Goal: Information Seeking & Learning: Stay updated

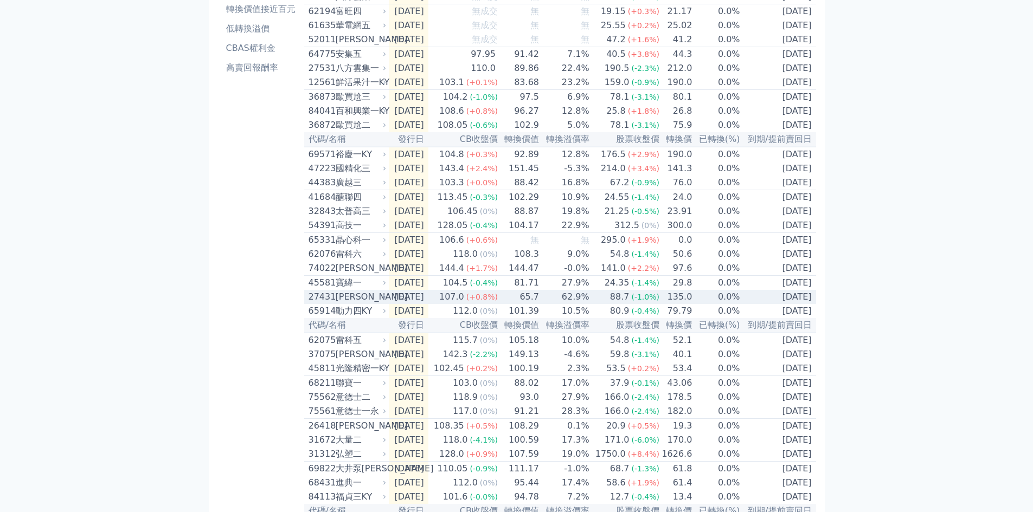
scroll to position [304, 0]
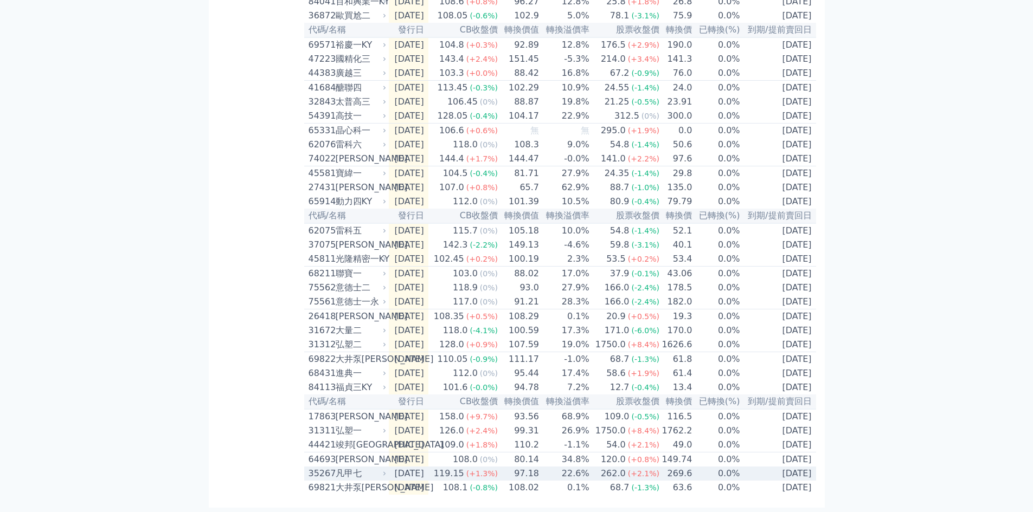
click at [345, 473] on div "凡甲七" at bounding box center [360, 473] width 49 height 13
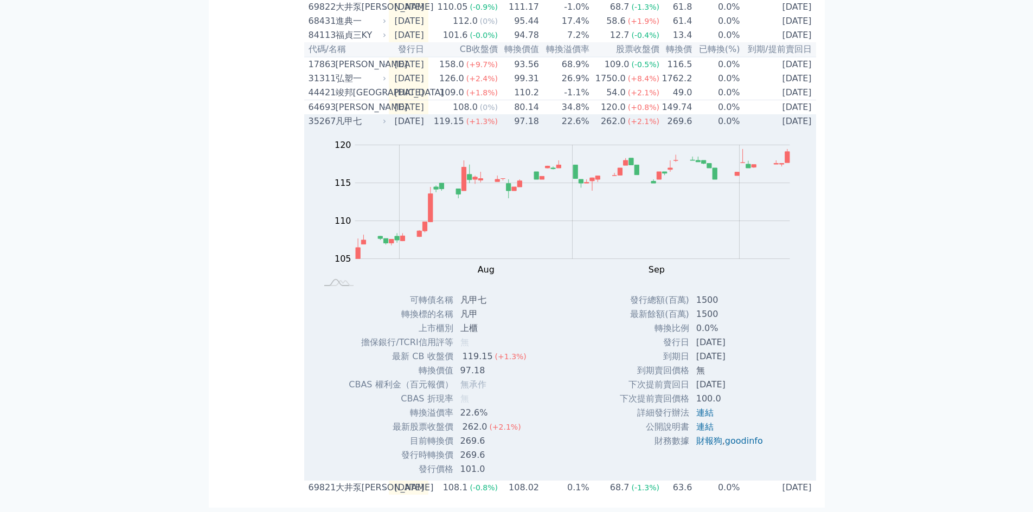
scroll to position [656, 0]
click at [322, 121] on div "35267" at bounding box center [320, 121] width 24 height 13
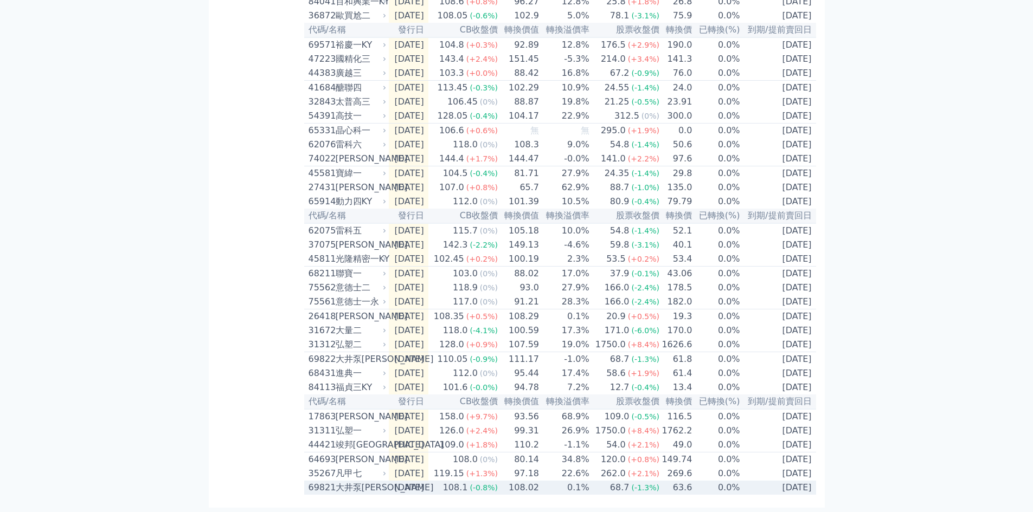
click at [324, 488] on div "69821" at bounding box center [320, 487] width 24 height 13
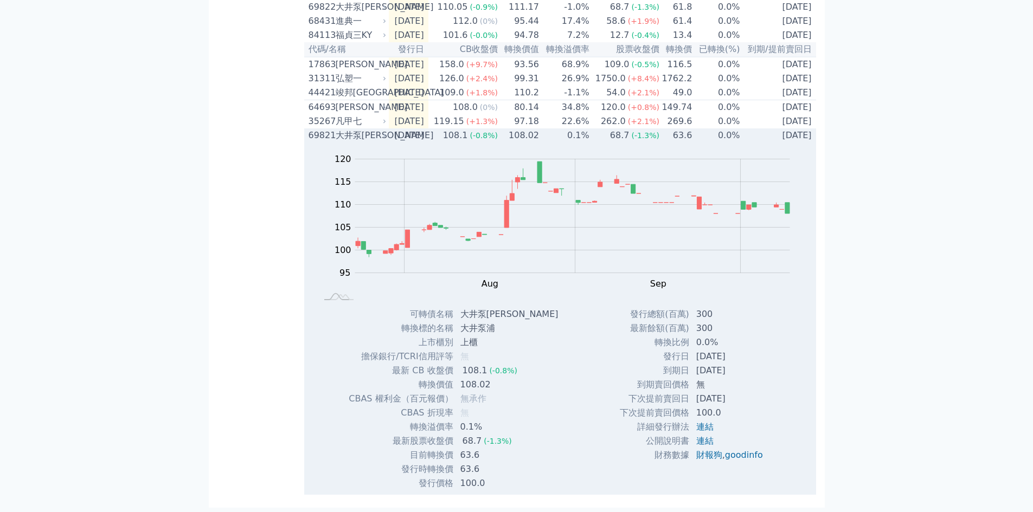
click at [317, 136] on div "69821" at bounding box center [320, 135] width 24 height 13
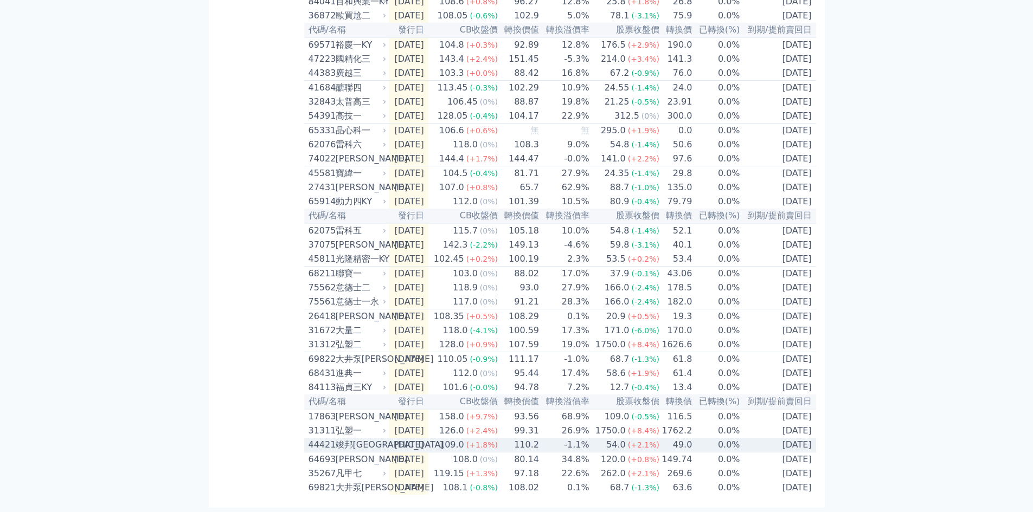
click at [318, 442] on div "44421" at bounding box center [320, 445] width 24 height 13
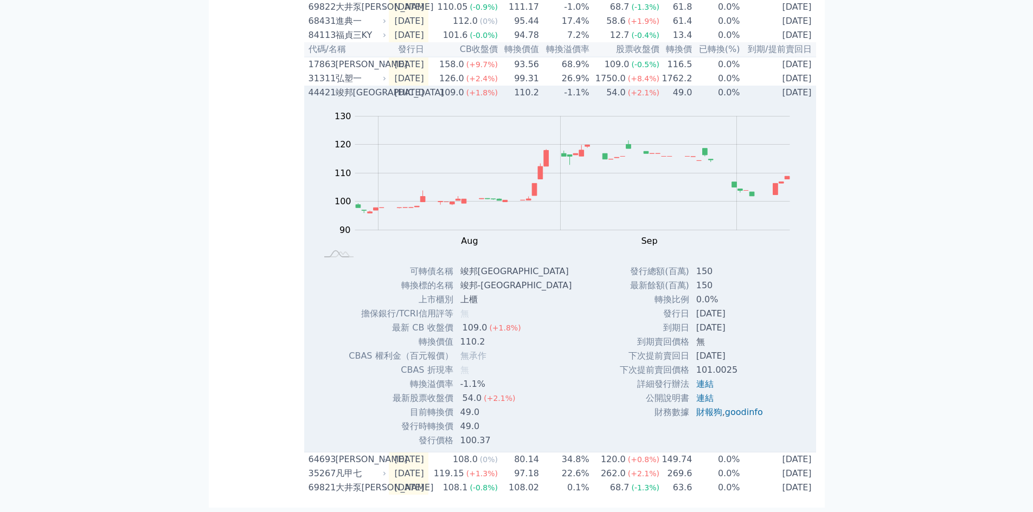
click at [314, 89] on div "44421" at bounding box center [320, 92] width 24 height 13
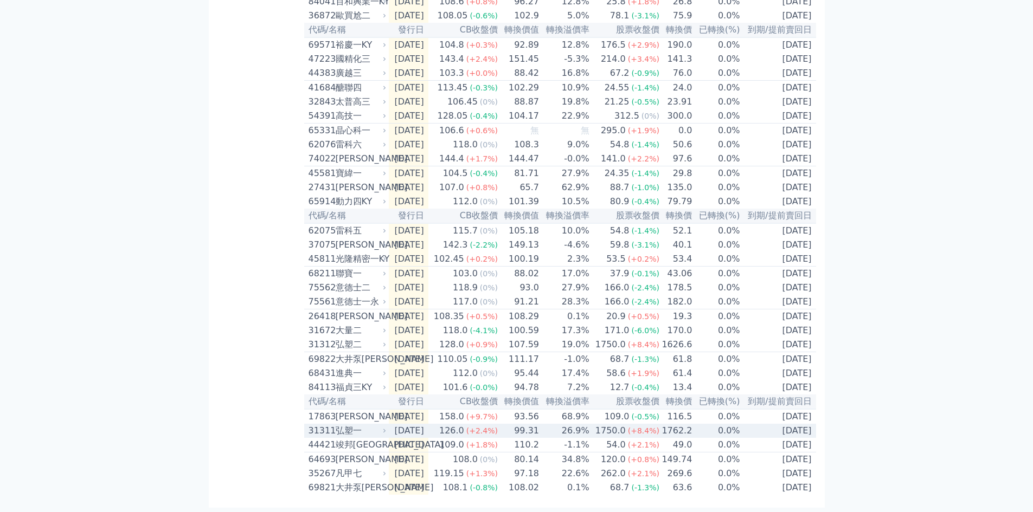
click at [322, 428] on div "31311" at bounding box center [320, 430] width 24 height 13
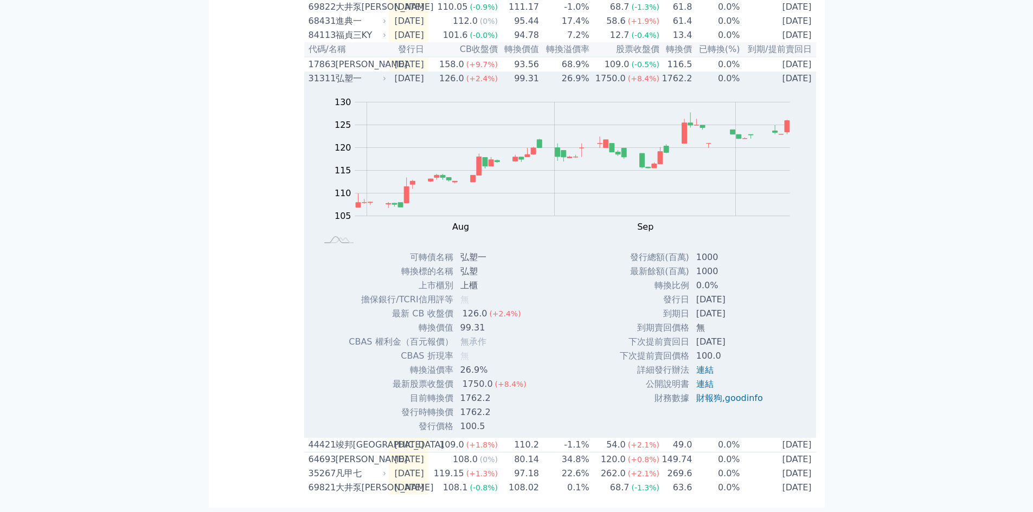
click at [320, 76] on div "31311" at bounding box center [320, 78] width 24 height 13
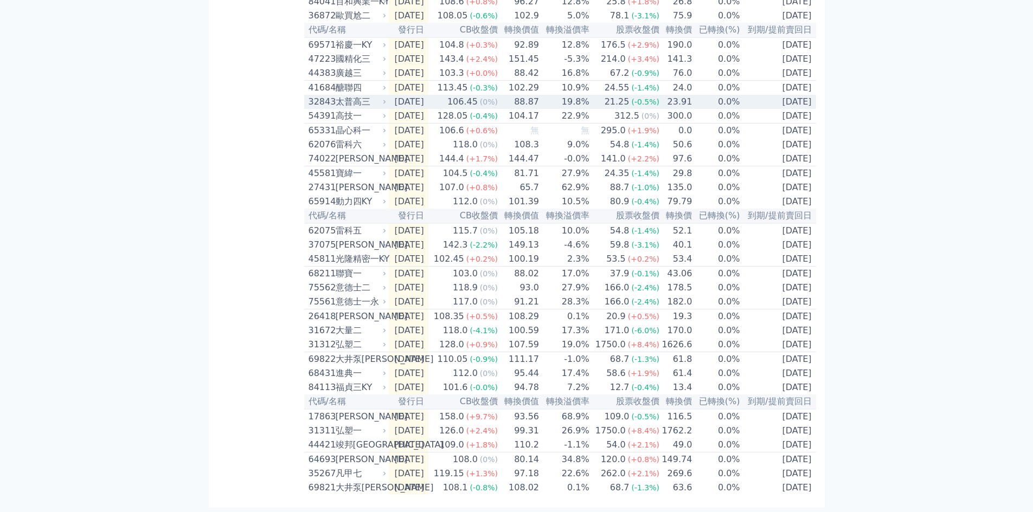
scroll to position [304, 0]
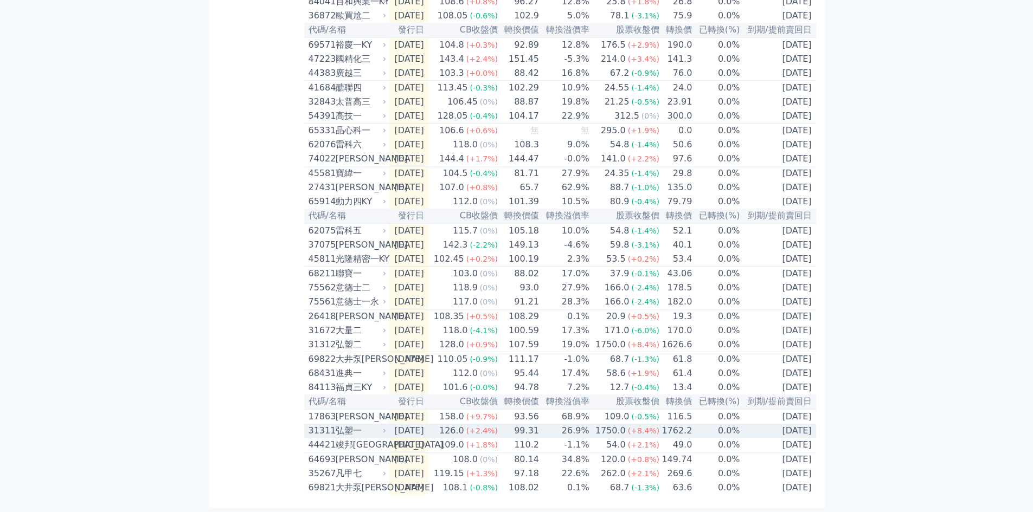
click at [323, 425] on div "31311" at bounding box center [320, 430] width 24 height 13
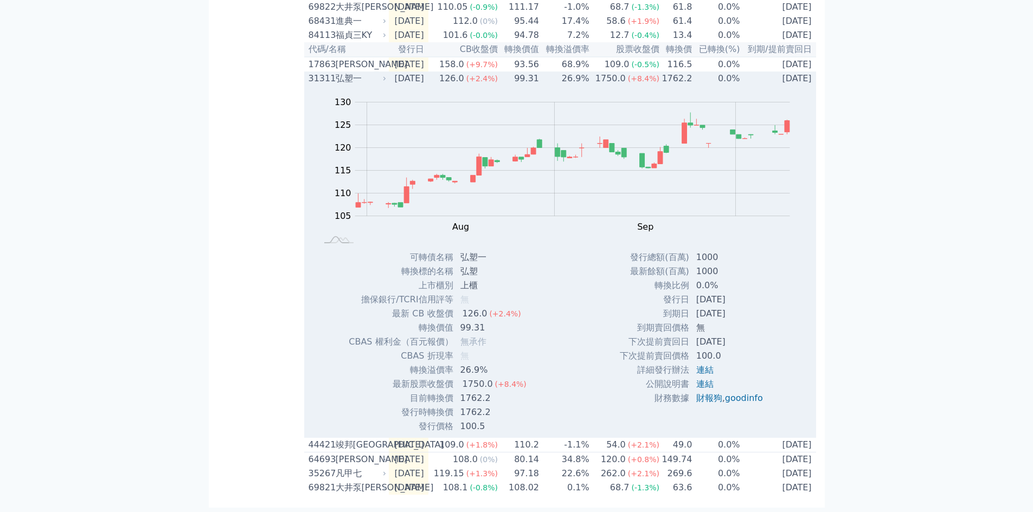
click at [323, 72] on div "31311" at bounding box center [320, 78] width 24 height 13
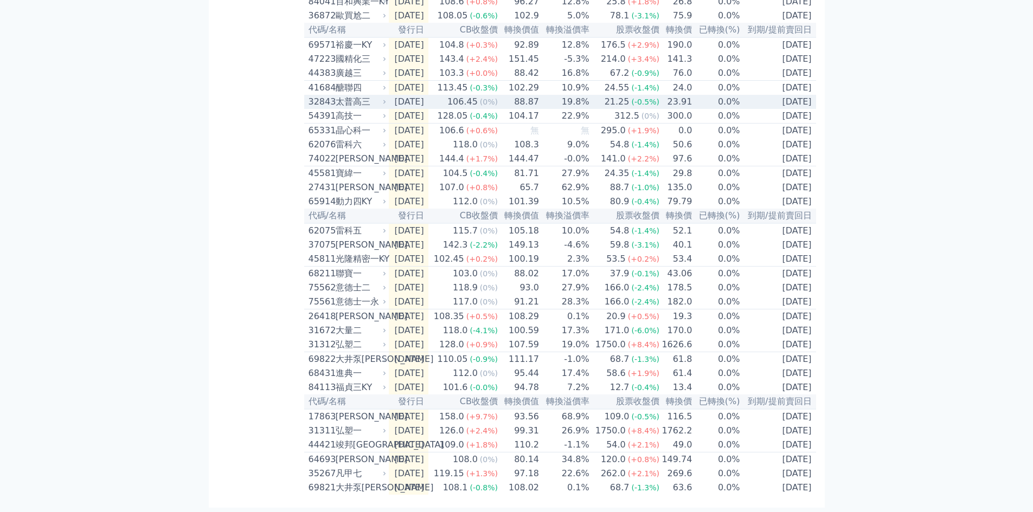
scroll to position [304, 0]
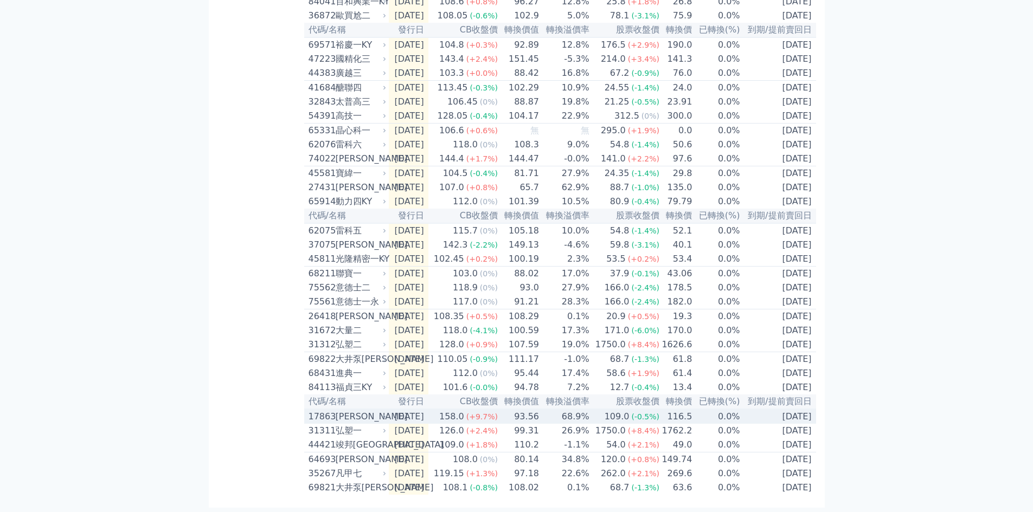
click at [326, 412] on div "17863" at bounding box center [320, 416] width 24 height 13
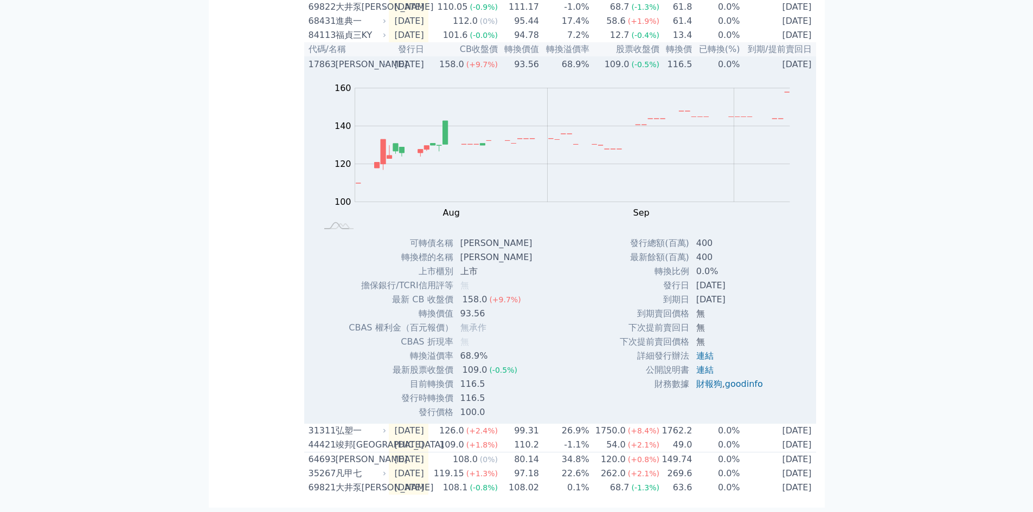
click at [324, 62] on div "17863" at bounding box center [320, 64] width 24 height 13
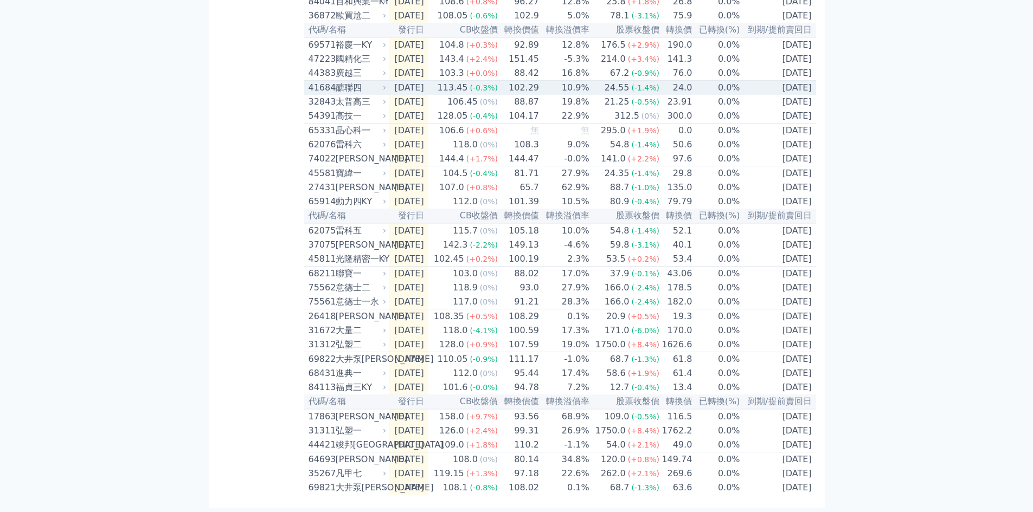
scroll to position [304, 0]
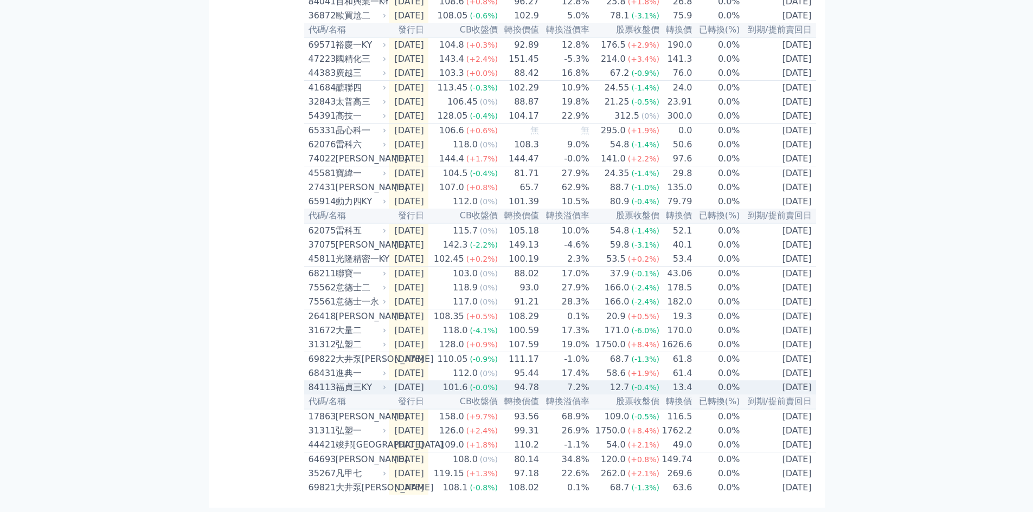
click at [323, 381] on div "84113" at bounding box center [320, 387] width 24 height 13
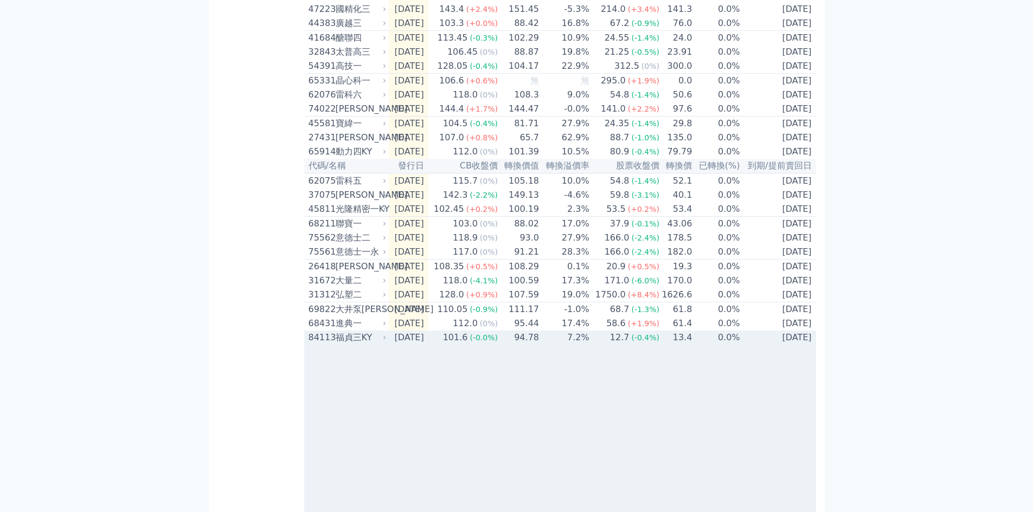
scroll to position [656, 0]
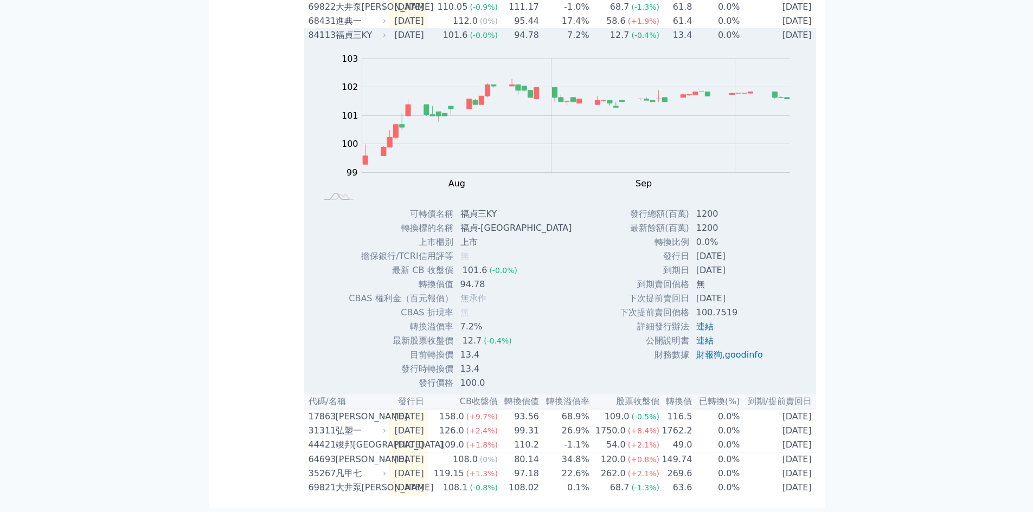
click at [321, 29] on div "84113" at bounding box center [320, 35] width 24 height 13
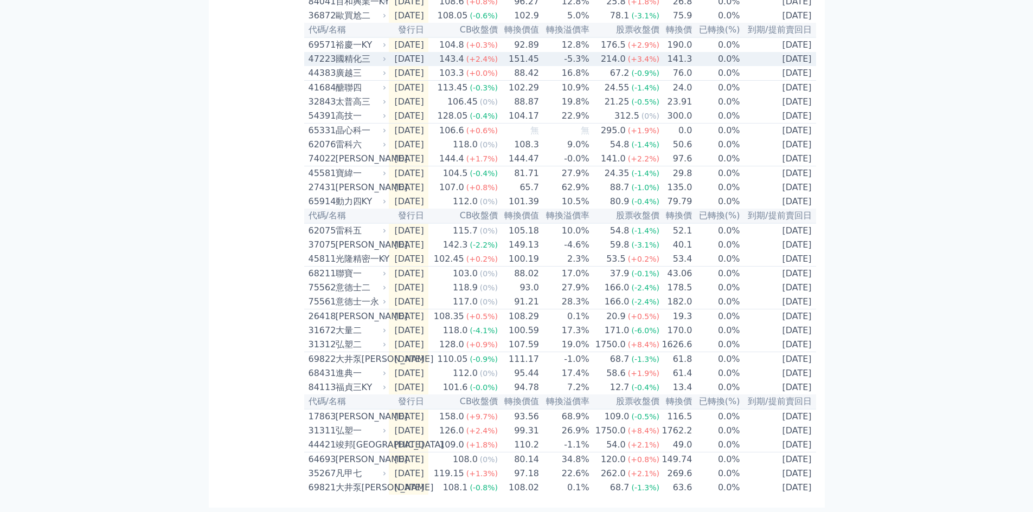
scroll to position [304, 0]
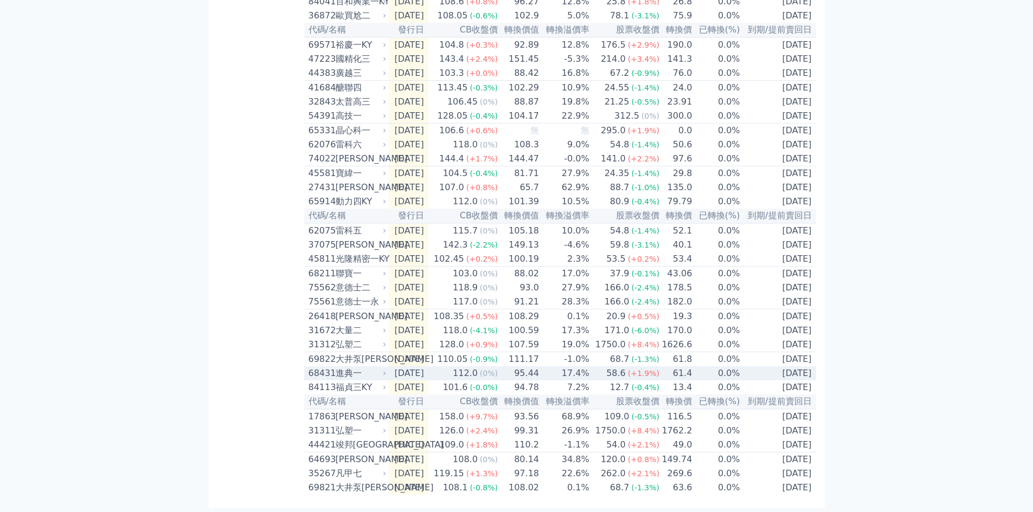
click at [326, 367] on div "68431" at bounding box center [320, 373] width 24 height 13
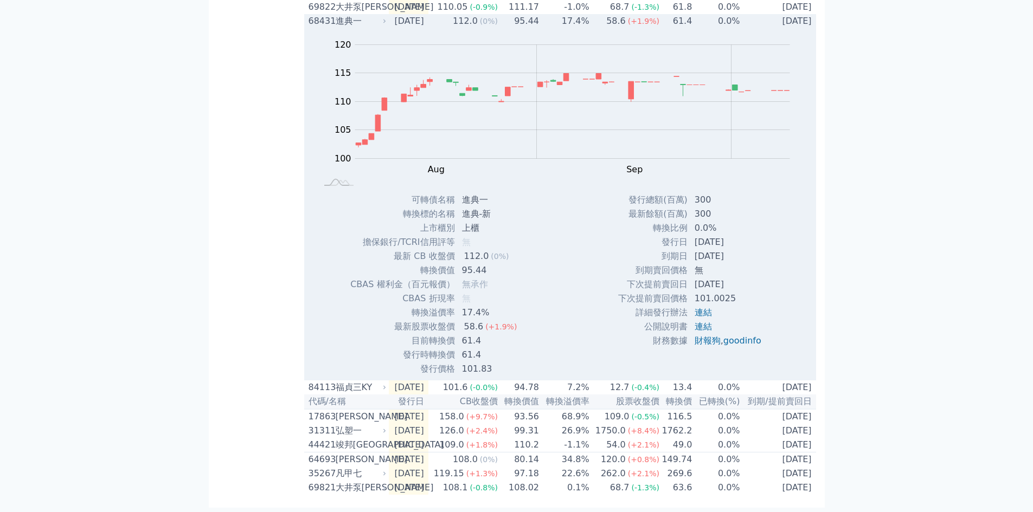
click at [330, 15] on div "68431" at bounding box center [320, 21] width 24 height 13
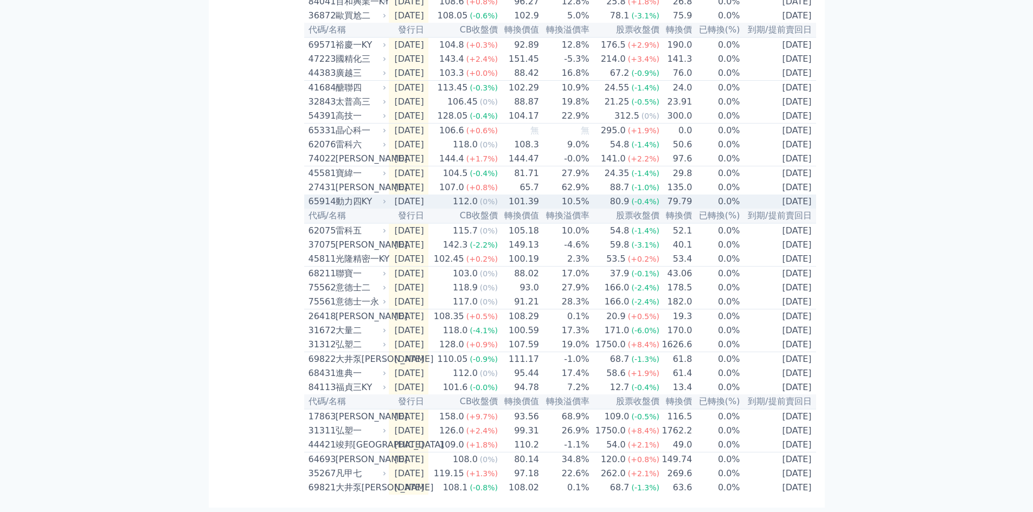
click at [318, 195] on div "65914" at bounding box center [320, 201] width 24 height 13
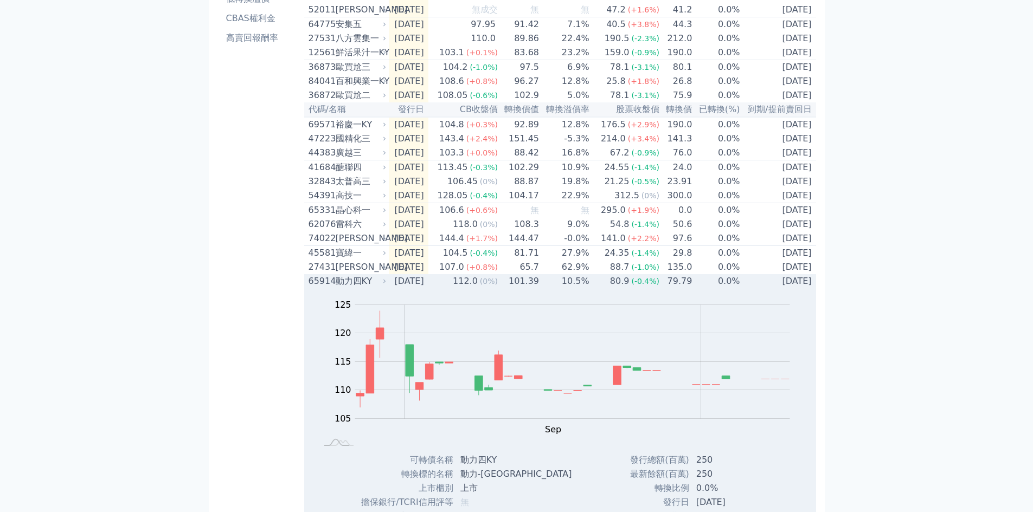
scroll to position [78, 0]
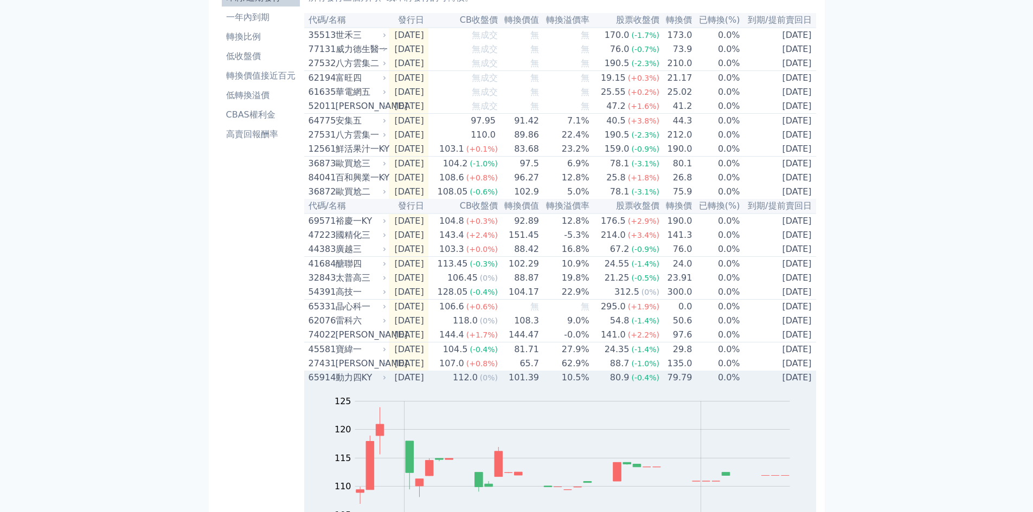
click at [317, 384] on div "65914" at bounding box center [320, 377] width 24 height 13
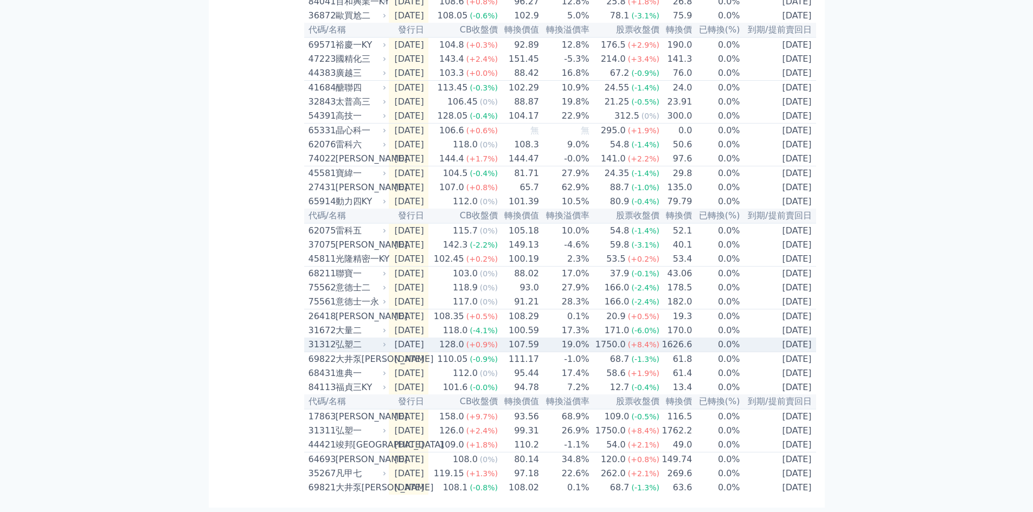
scroll to position [304, 0]
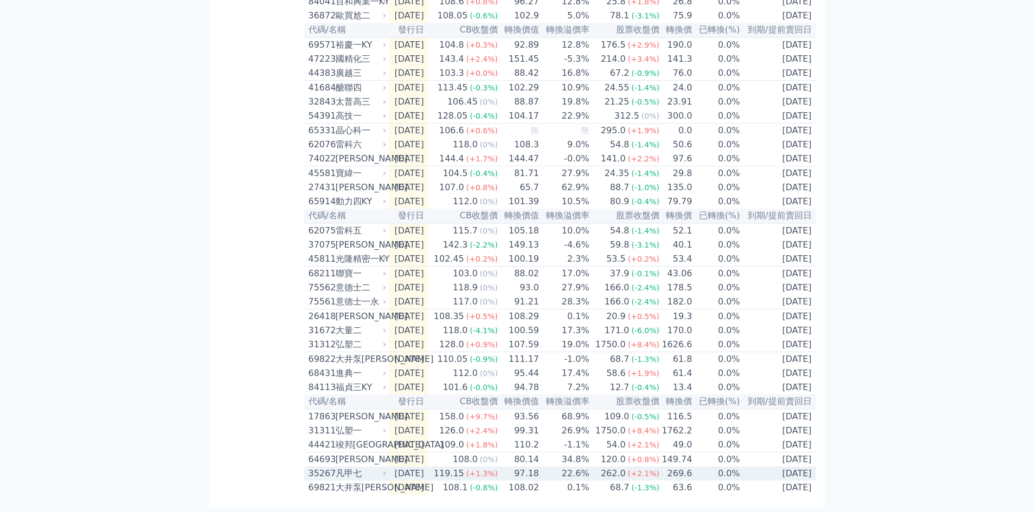
click at [322, 471] on div "35267" at bounding box center [320, 473] width 24 height 13
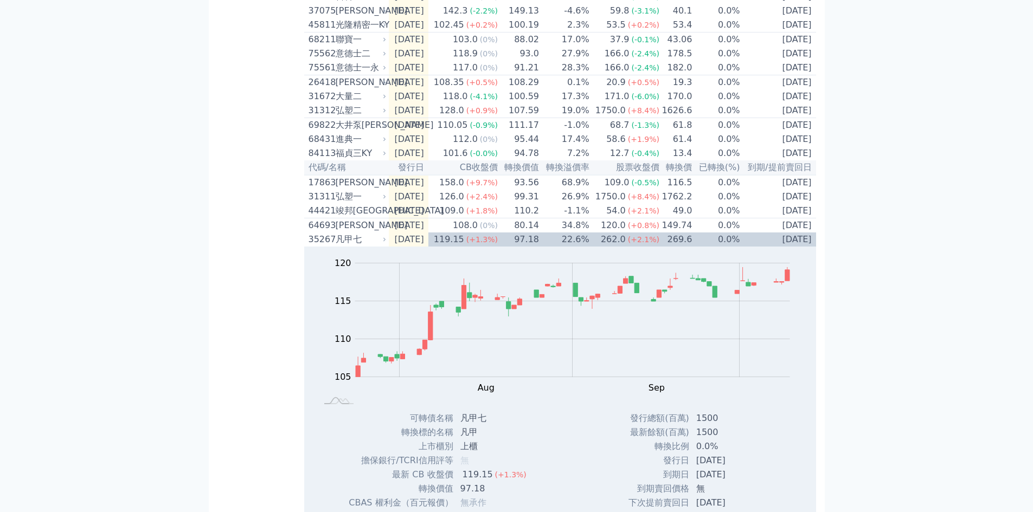
scroll to position [656, 0]
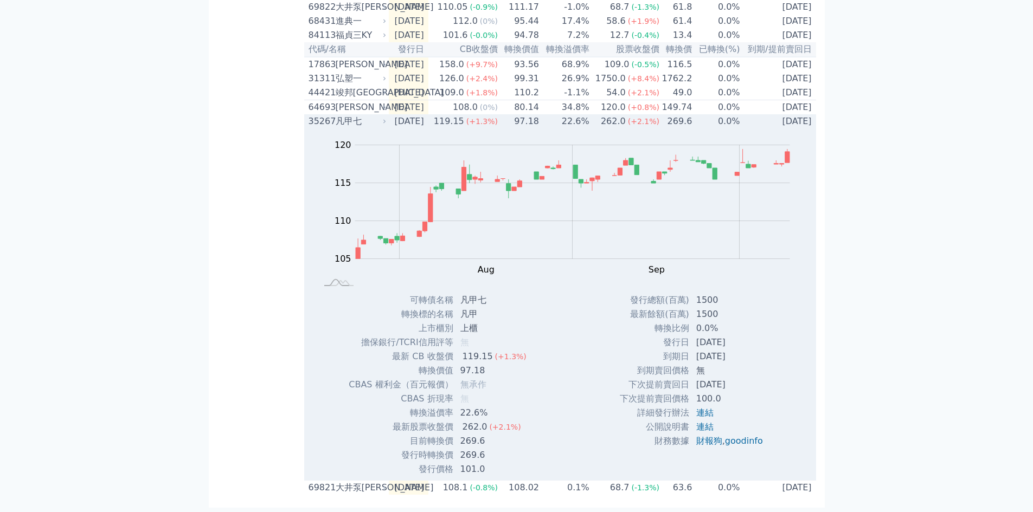
click at [329, 119] on div "35267" at bounding box center [320, 121] width 24 height 13
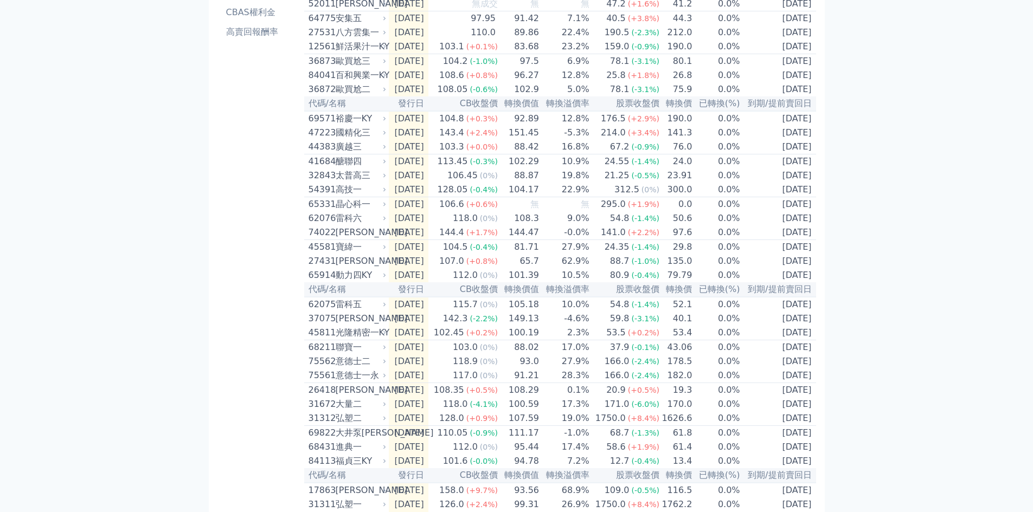
scroll to position [159, 0]
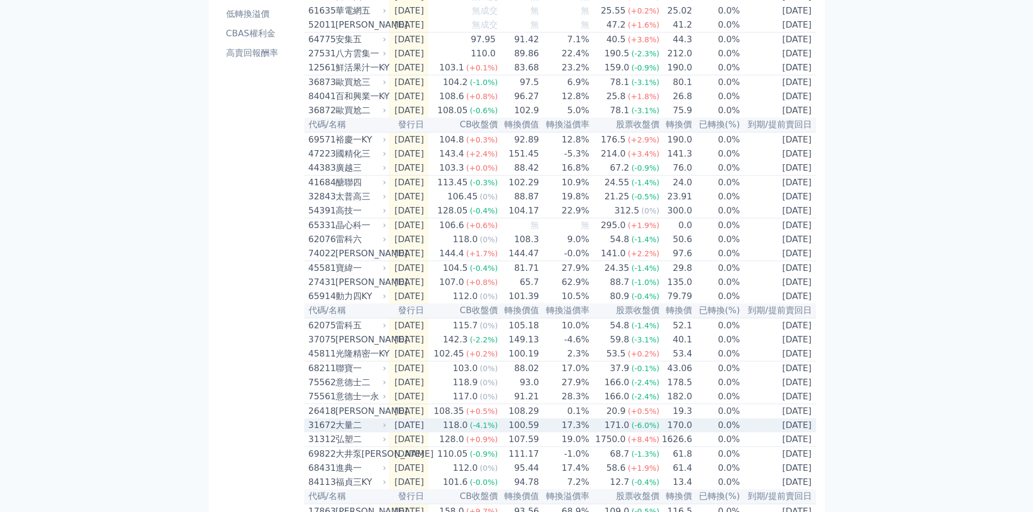
click at [319, 432] on div "31672" at bounding box center [320, 425] width 24 height 13
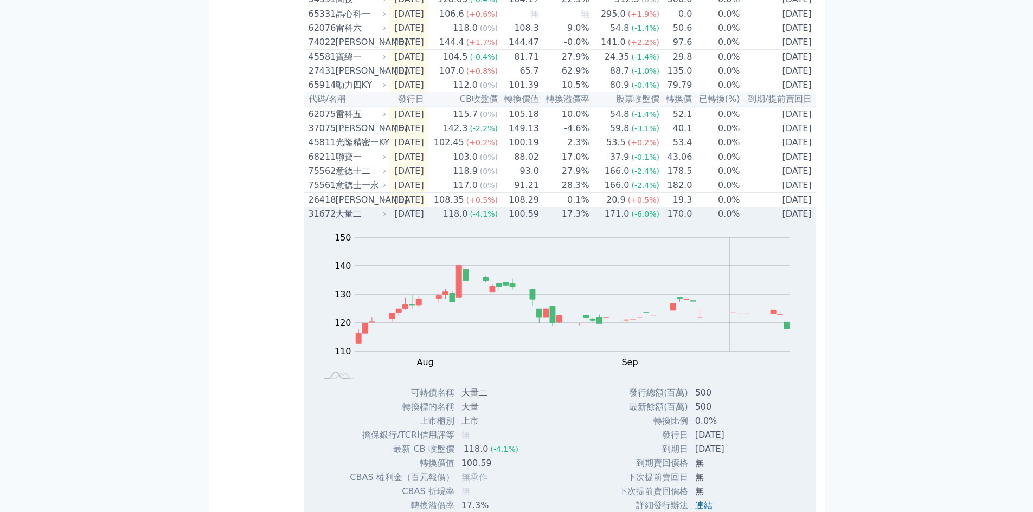
scroll to position [368, 0]
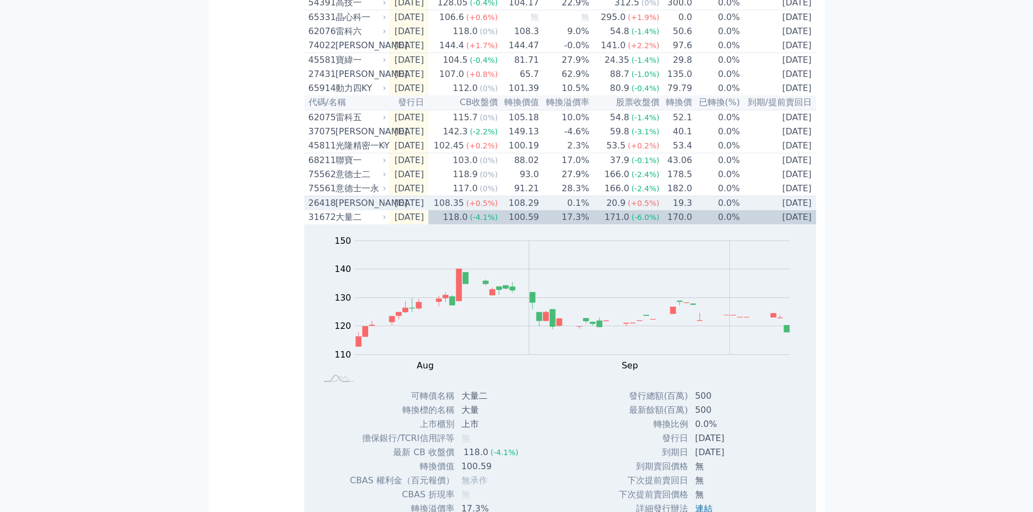
click at [326, 210] on div "26418" at bounding box center [320, 203] width 24 height 13
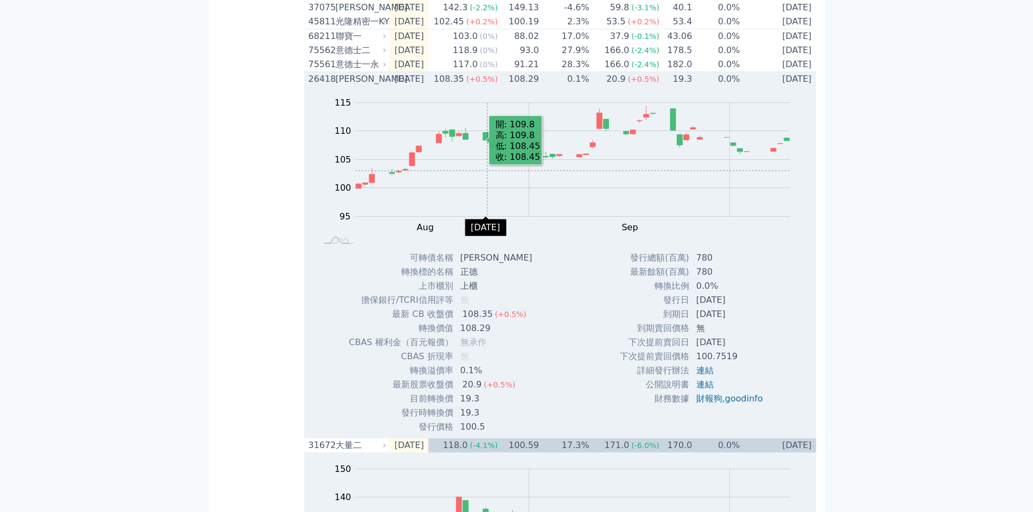
scroll to position [512, 0]
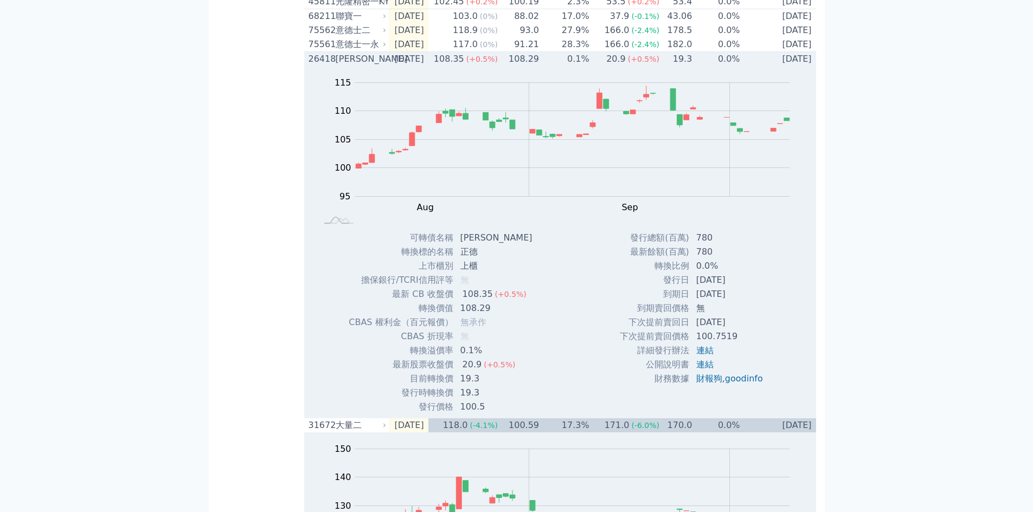
click at [323, 66] on div "26418" at bounding box center [320, 59] width 24 height 13
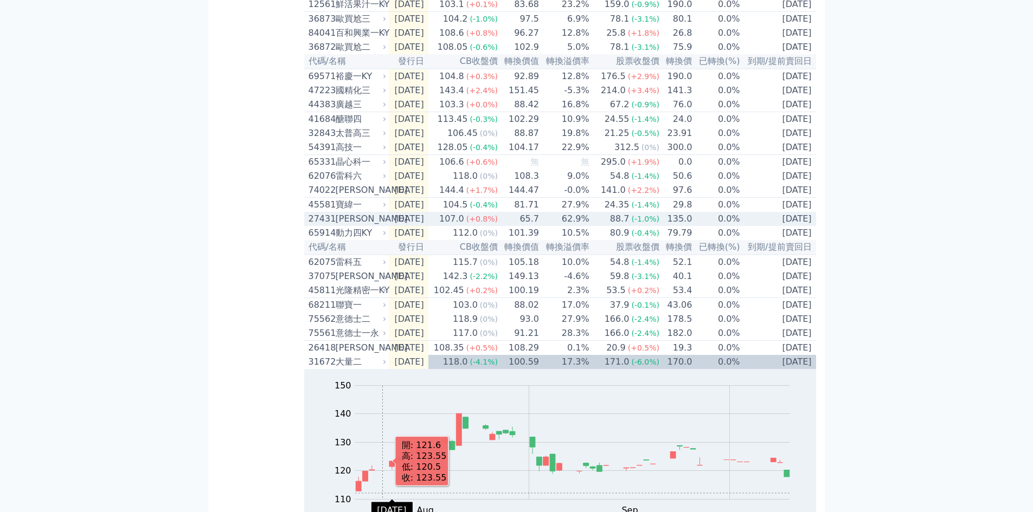
scroll to position [0, 0]
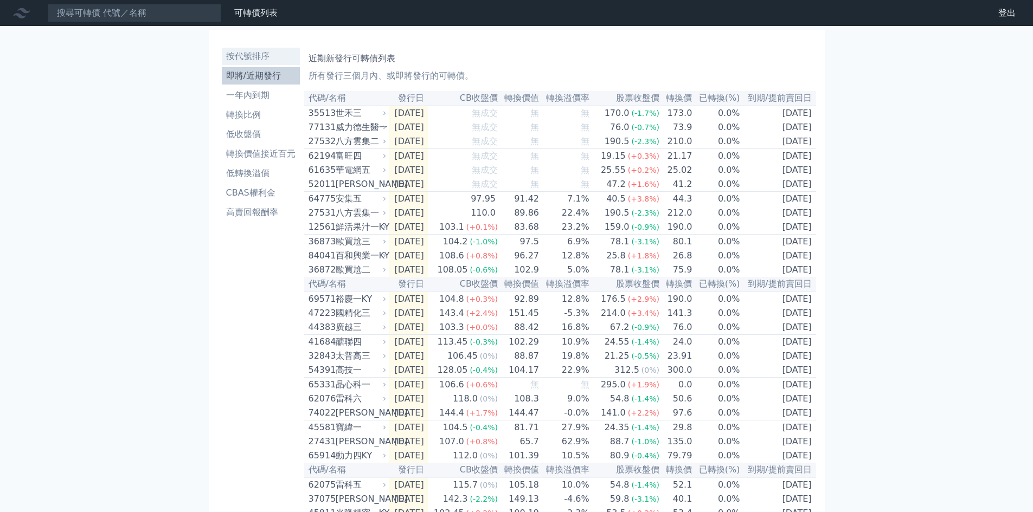
click at [252, 55] on li "按代號排序" at bounding box center [261, 56] width 78 height 13
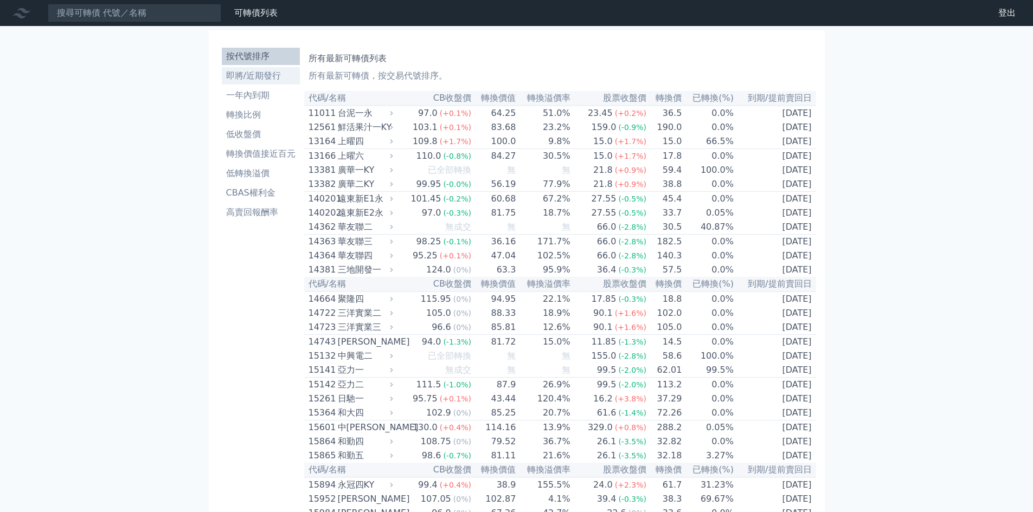
click at [251, 76] on li "即將/近期發行" at bounding box center [261, 75] width 78 height 13
